Goal: Transaction & Acquisition: Obtain resource

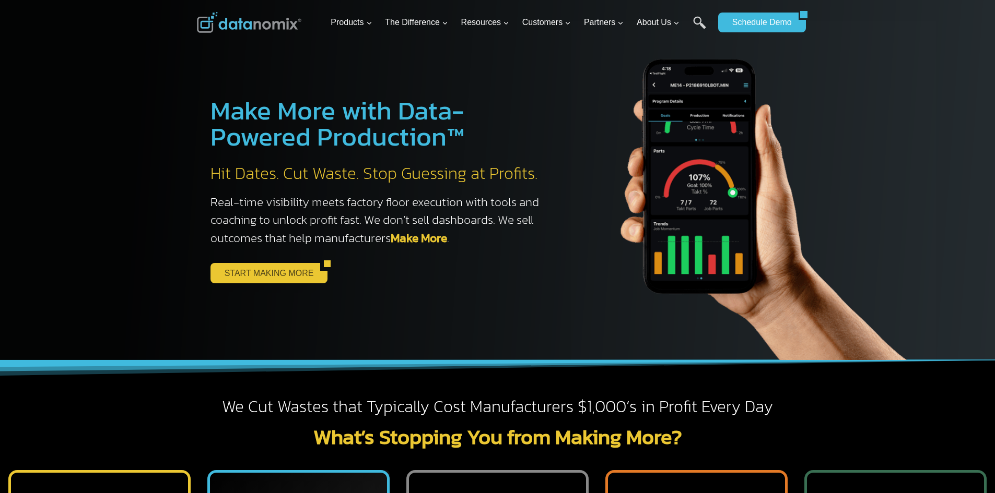
click at [256, 273] on link "START MAKING MORE" at bounding box center [265, 273] width 110 height 20
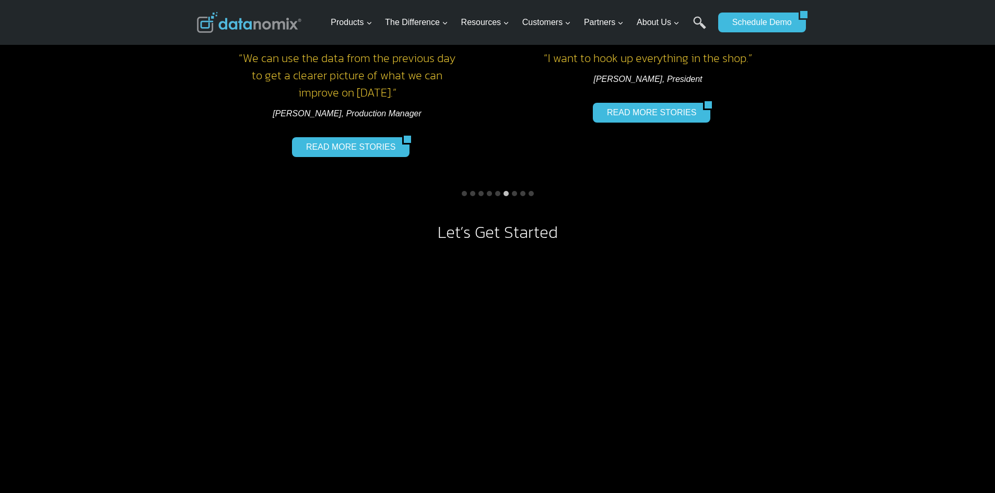
scroll to position [835, 0]
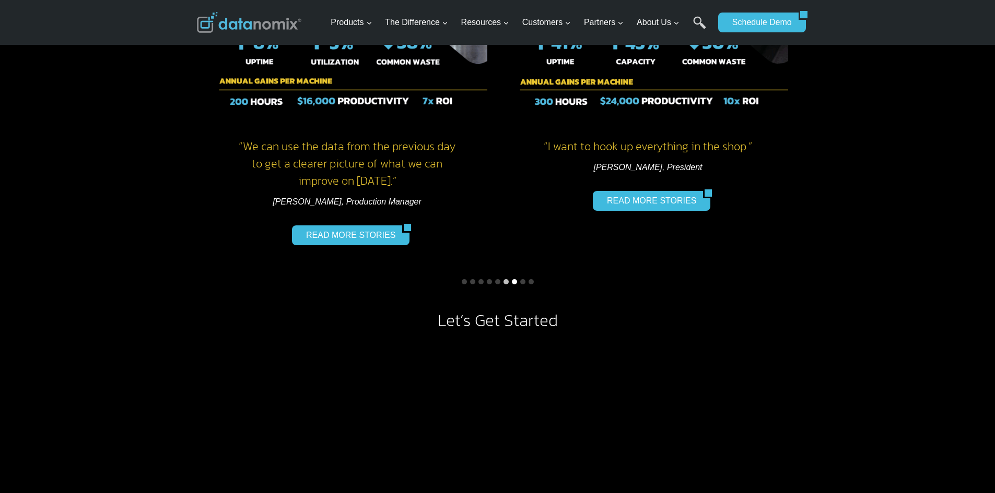
click at [512, 280] on button "Go to slide 7" at bounding box center [514, 281] width 5 height 5
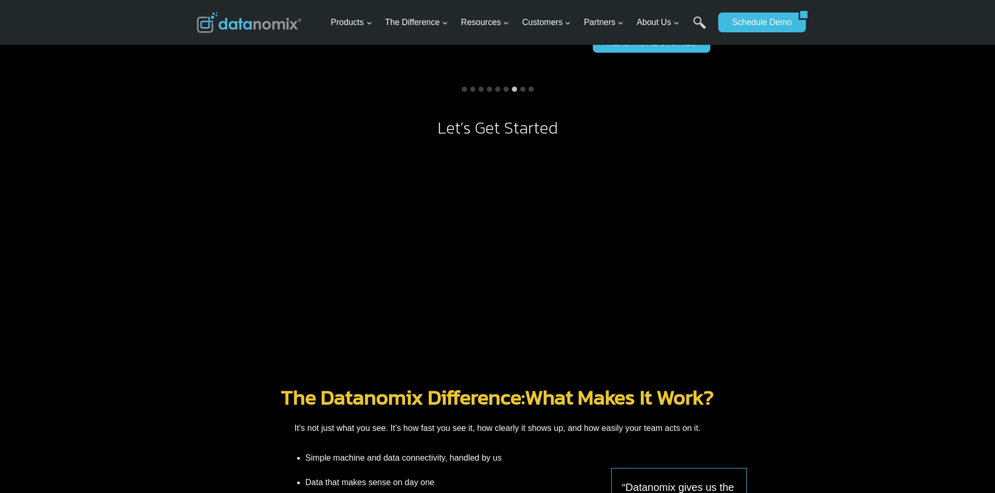
scroll to position [1149, 0]
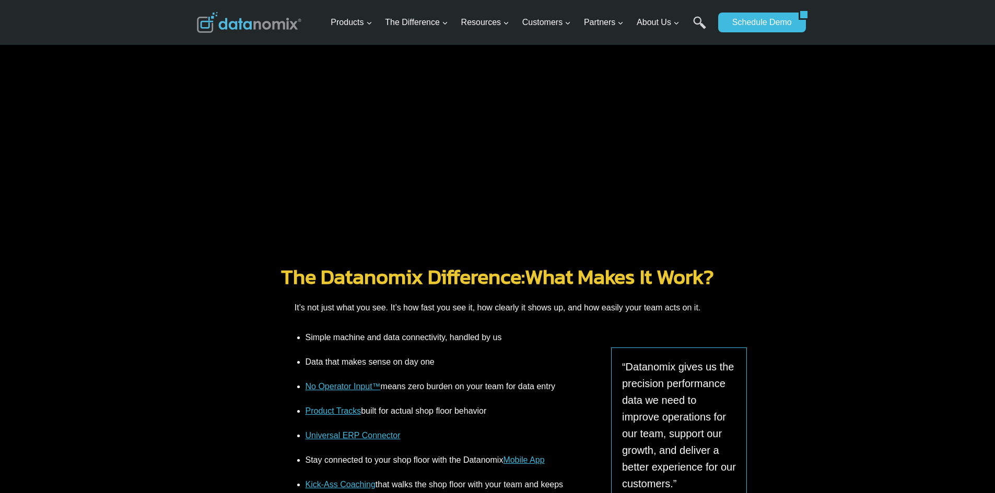
click at [520, 459] on link "Mobile App" at bounding box center [523, 460] width 41 height 9
